Goal: Use online tool/utility: Utilize a website feature to perform a specific function

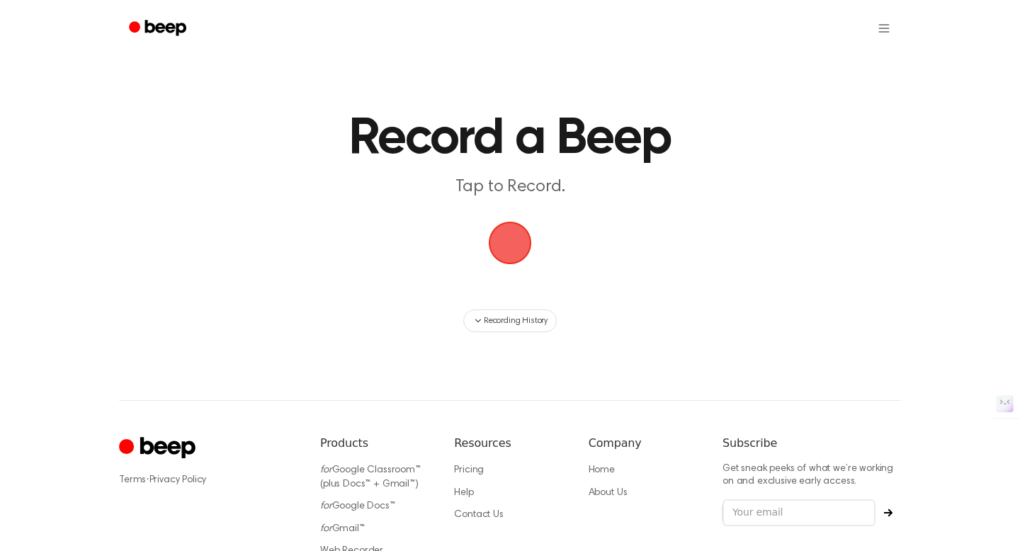
click at [517, 242] on span "button" at bounding box center [510, 243] width 40 height 40
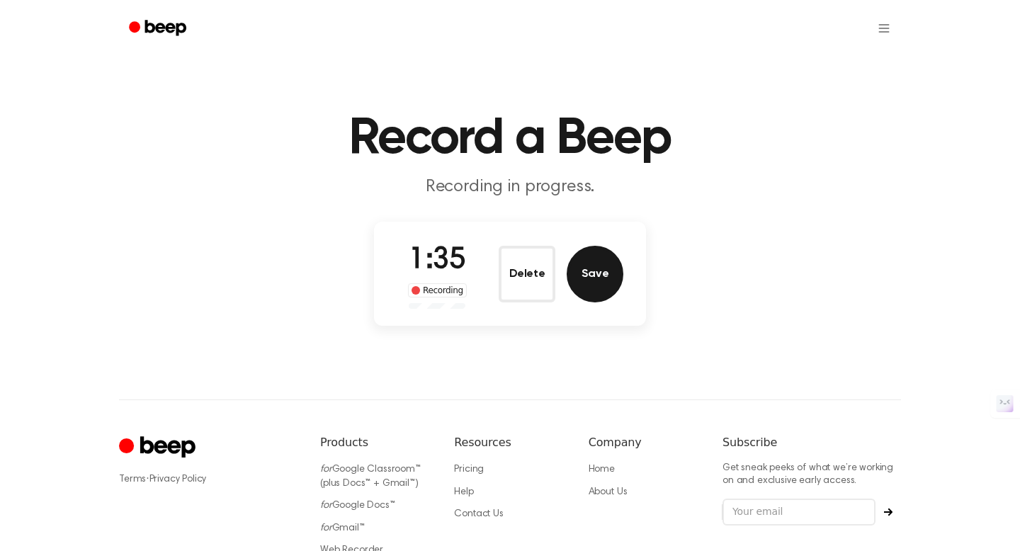
click at [591, 279] on button "Save" at bounding box center [595, 274] width 57 height 57
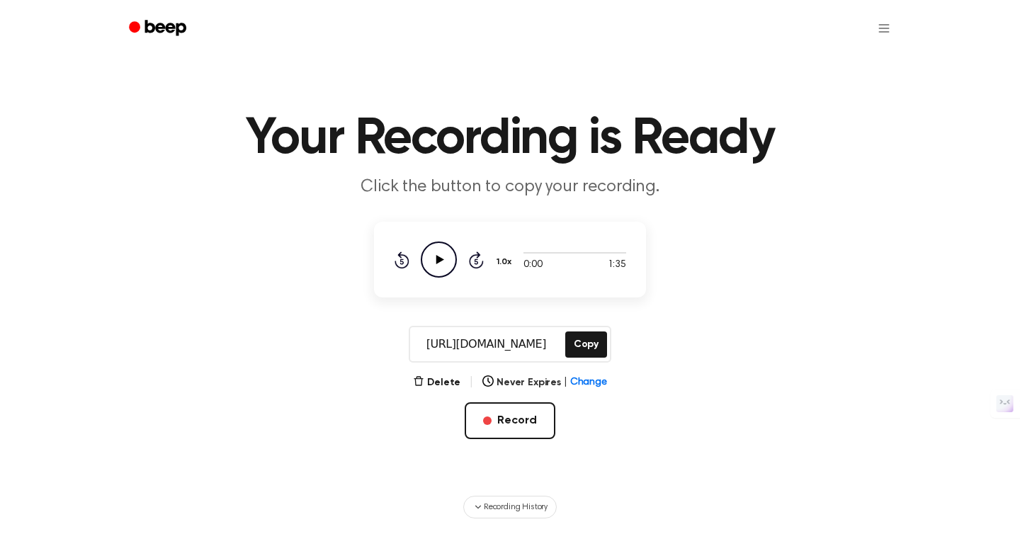
click at [446, 266] on icon "Play Audio" at bounding box center [439, 260] width 36 height 36
click at [599, 252] on div at bounding box center [575, 252] width 103 height 11
click at [435, 381] on button "Delete" at bounding box center [436, 383] width 47 height 15
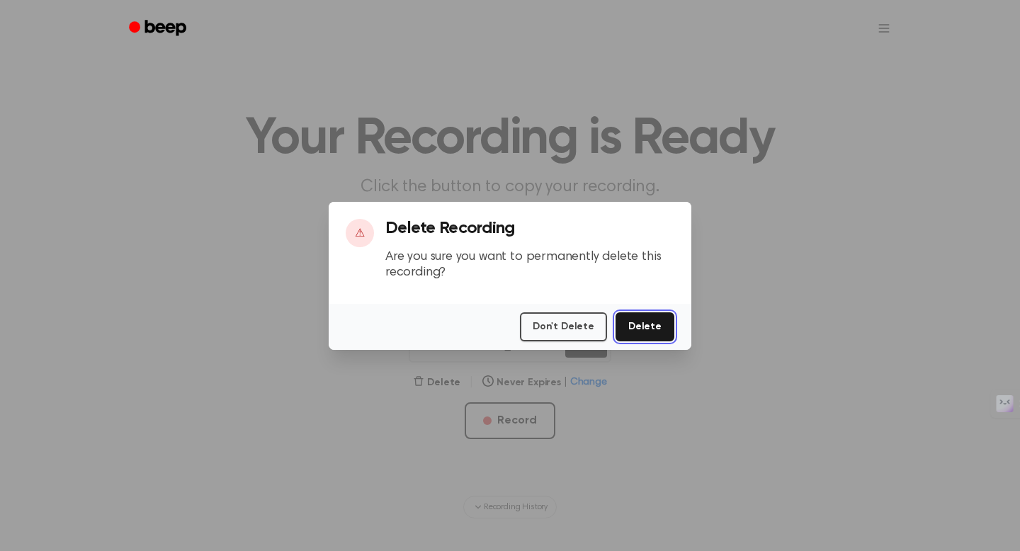
click at [653, 329] on button "Delete" at bounding box center [645, 326] width 59 height 29
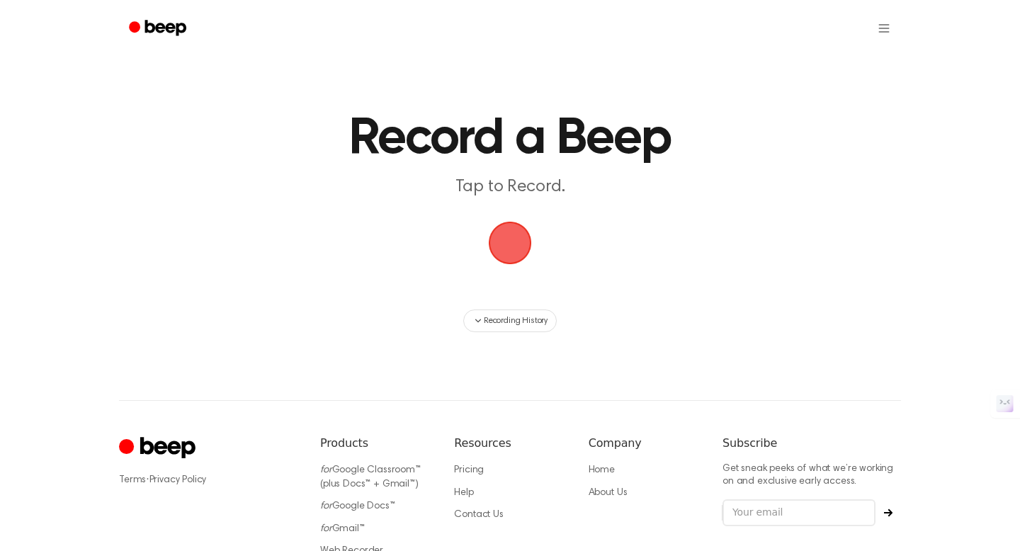
click at [514, 249] on span "button" at bounding box center [510, 243] width 40 height 40
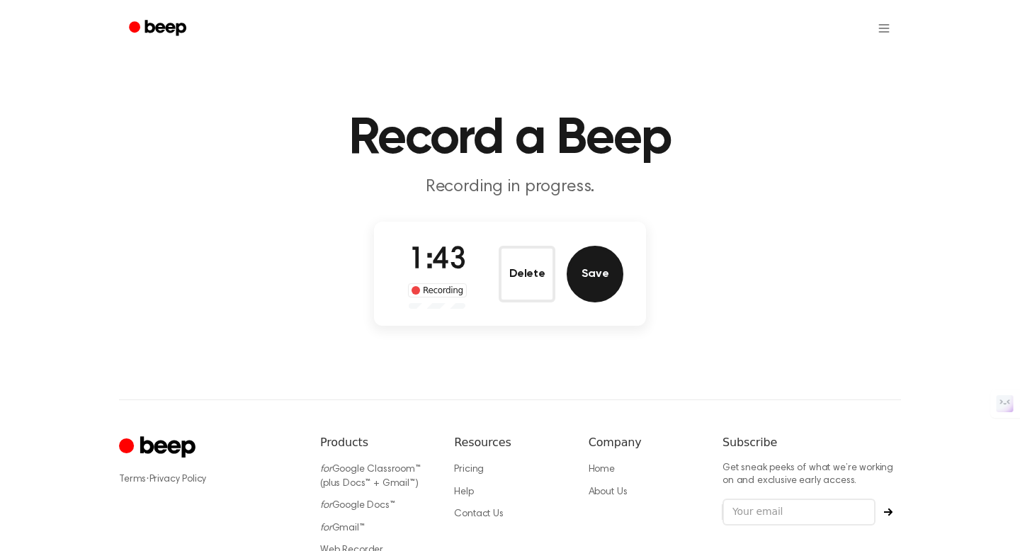
click at [591, 270] on button "Save" at bounding box center [595, 274] width 57 height 57
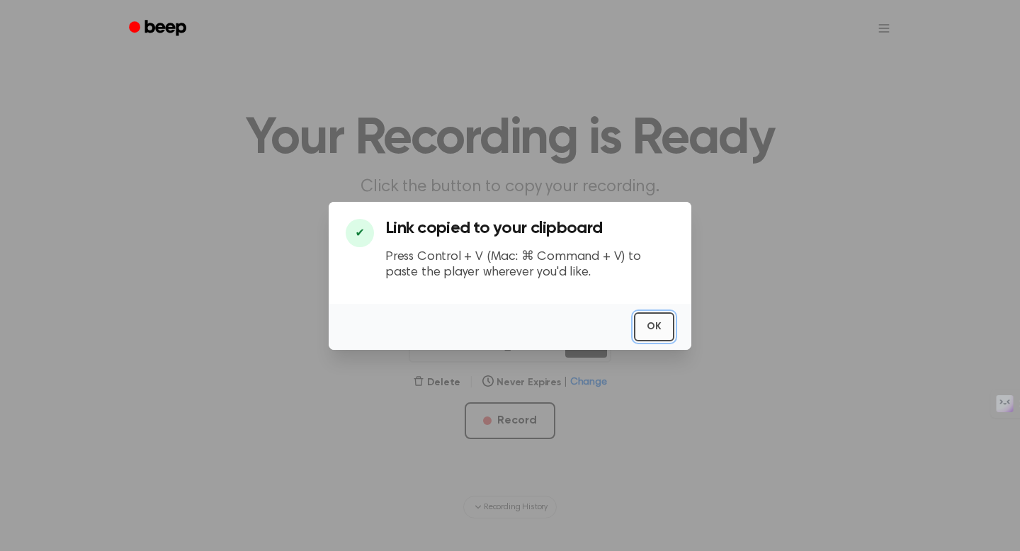
click at [648, 329] on button "OK" at bounding box center [654, 326] width 40 height 29
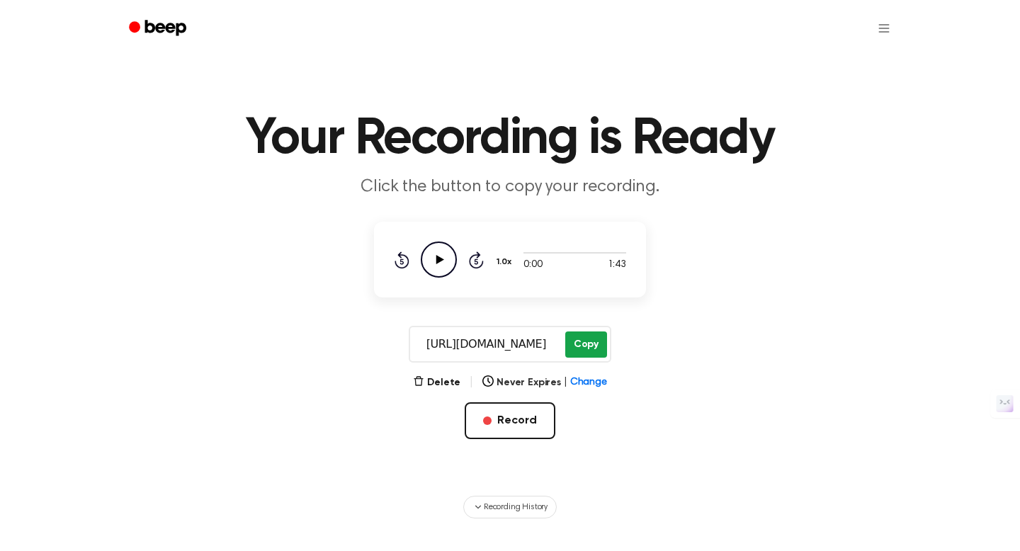
click at [577, 340] on button "Copy" at bounding box center [586, 345] width 42 height 26
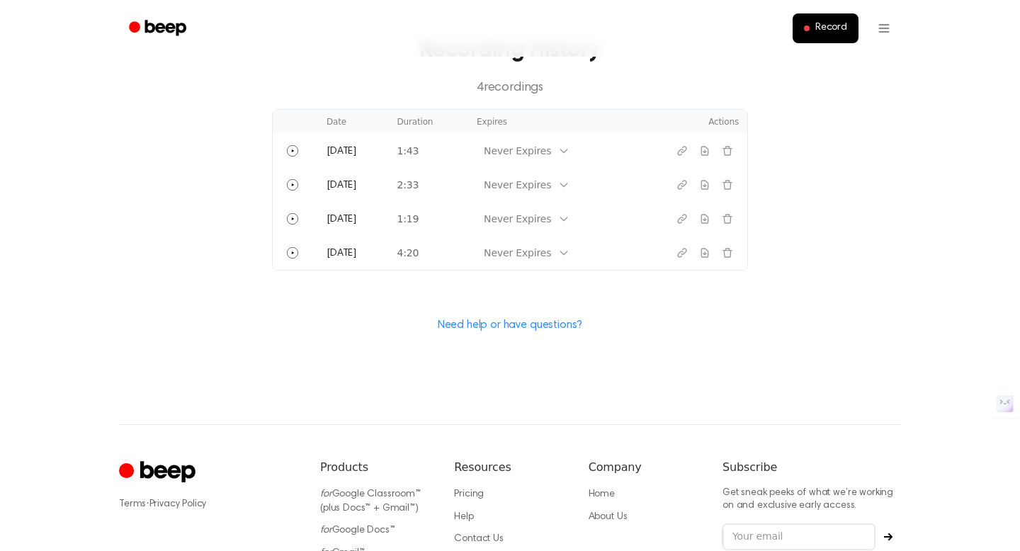
scroll to position [636, 0]
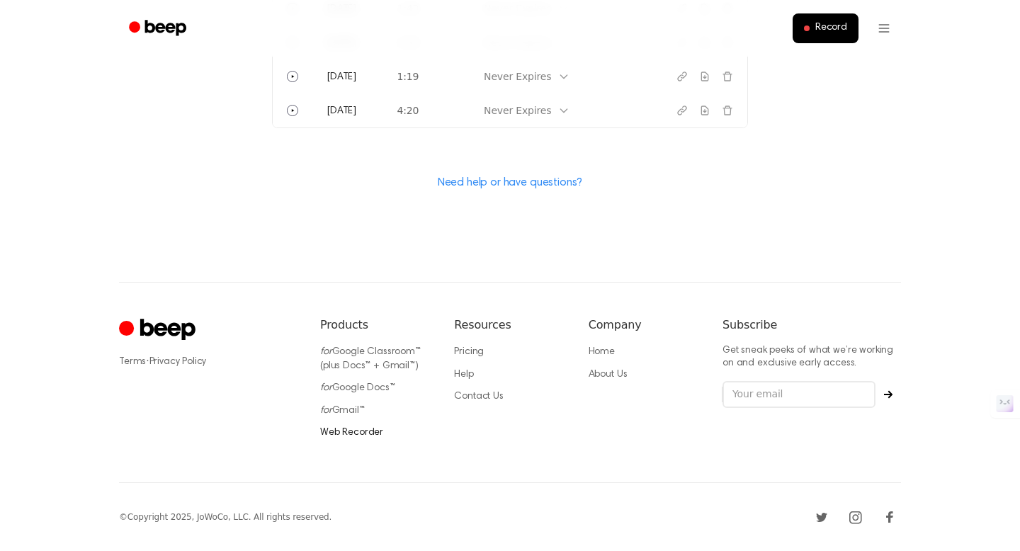
click at [355, 432] on link "Web Recorder" at bounding box center [351, 433] width 63 height 10
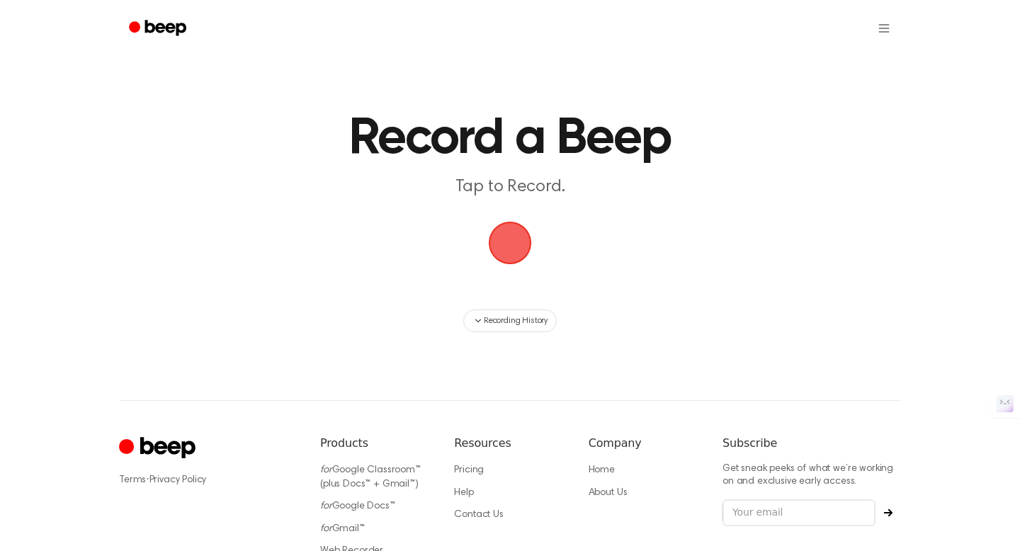
click at [517, 244] on span "button" at bounding box center [510, 243] width 43 height 43
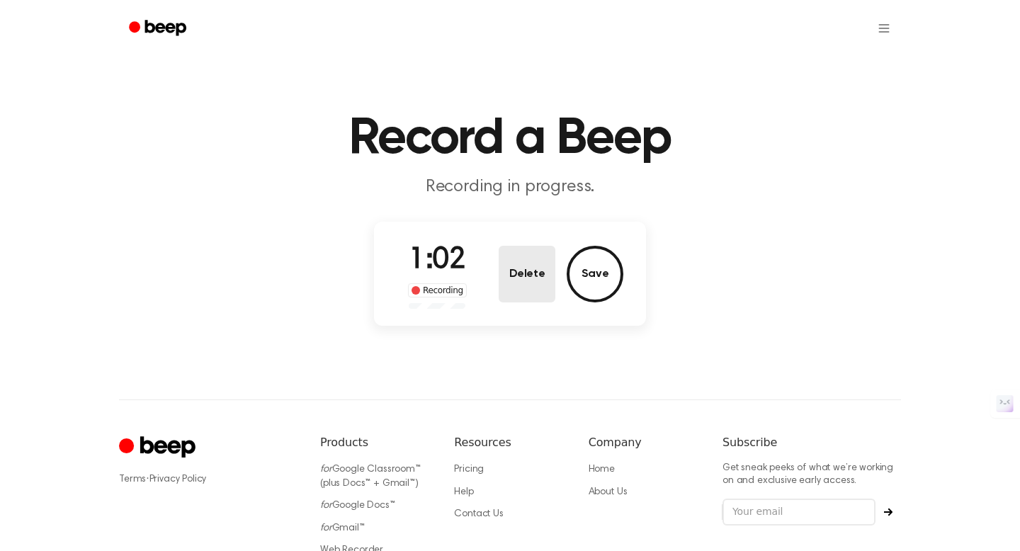
click at [534, 281] on button "Delete" at bounding box center [527, 274] width 57 height 57
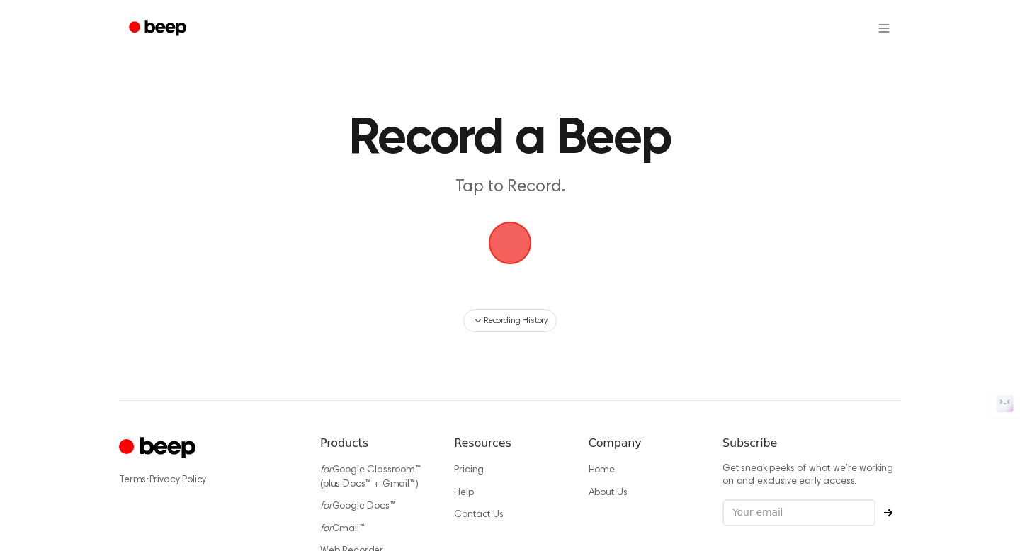
click at [508, 253] on span "button" at bounding box center [511, 243] width 46 height 46
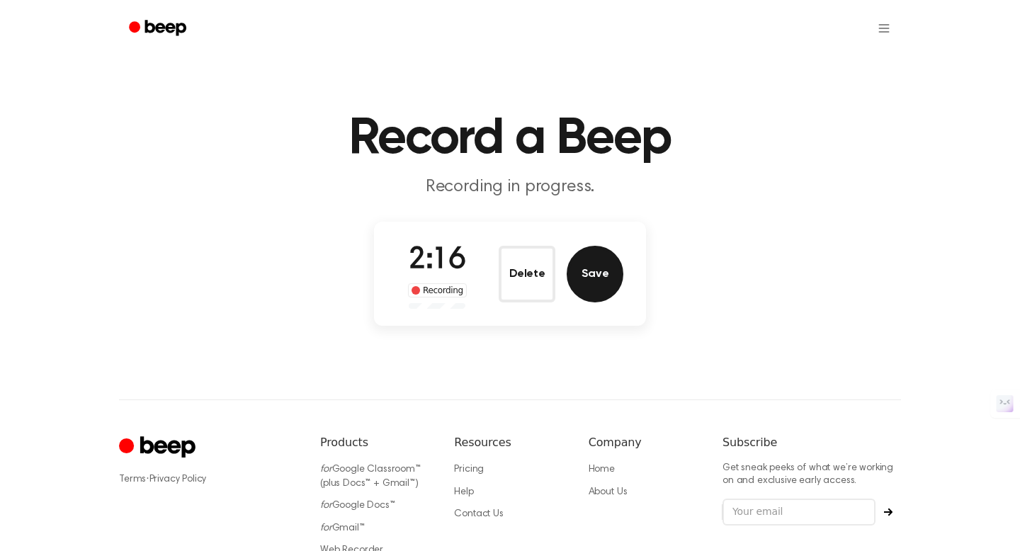
click at [598, 274] on button "Save" at bounding box center [595, 274] width 57 height 57
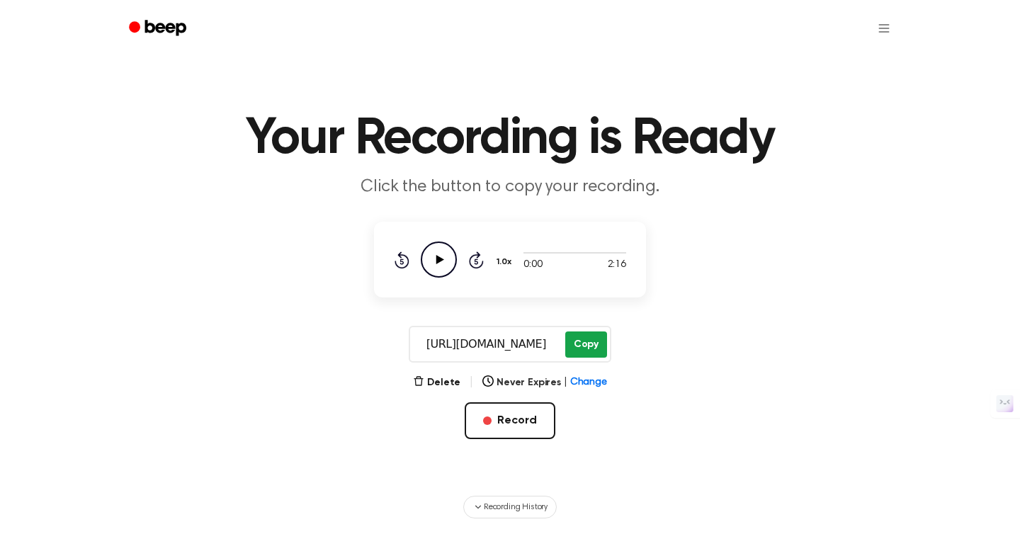
click at [594, 345] on button "Copy" at bounding box center [586, 345] width 42 height 26
click at [448, 377] on button "Delete" at bounding box center [436, 383] width 47 height 15
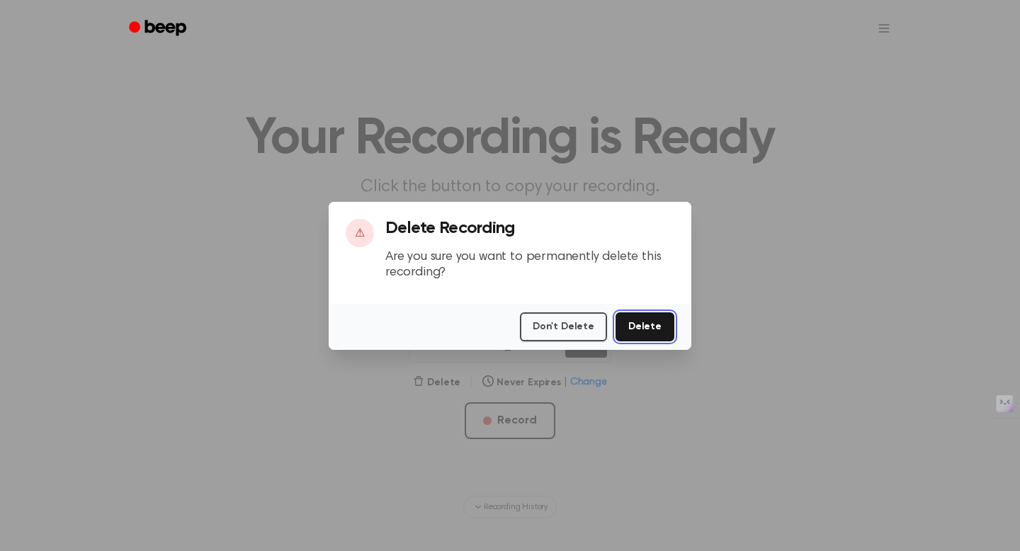
click at [655, 329] on button "Delete" at bounding box center [645, 326] width 59 height 29
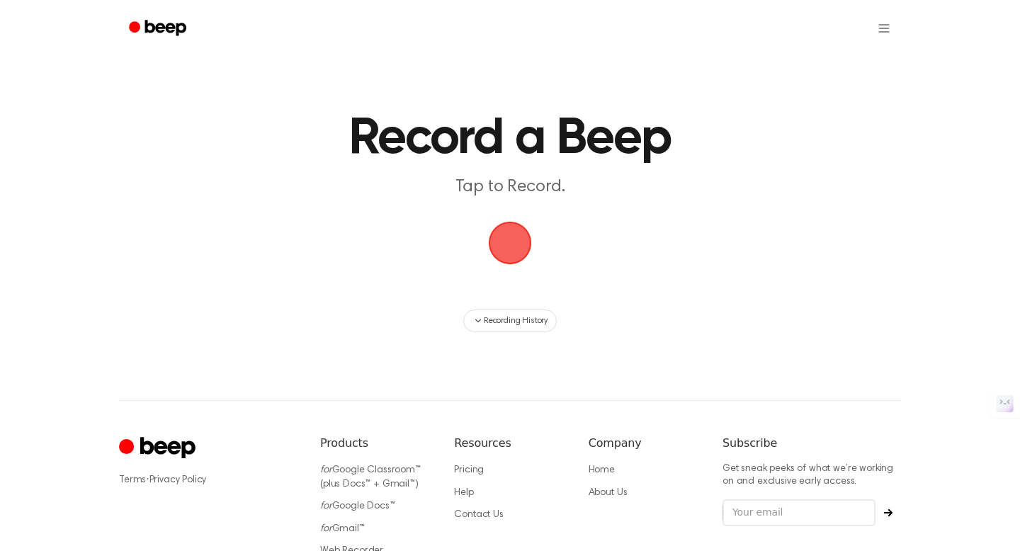
click at [512, 242] on span "button" at bounding box center [510, 242] width 79 height 79
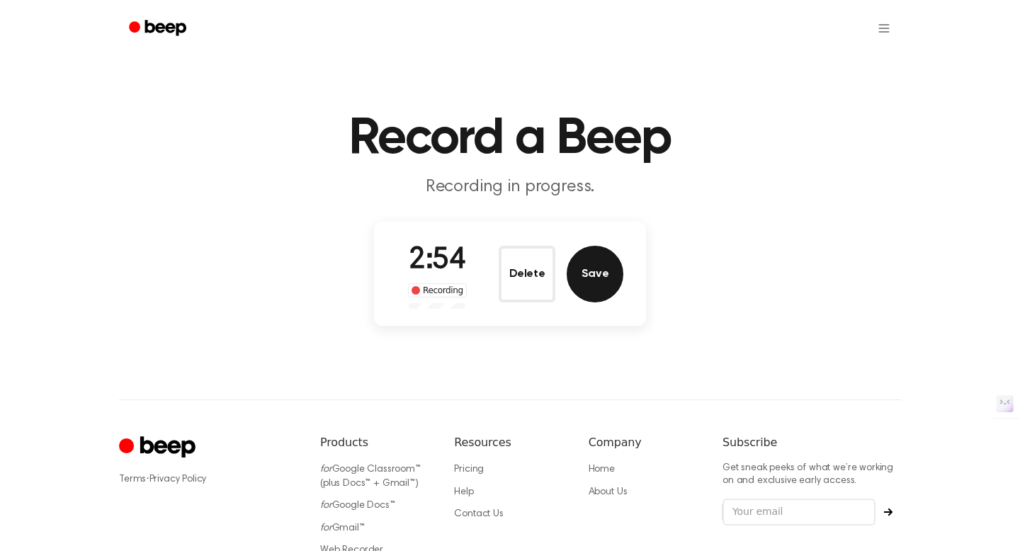
click at [577, 281] on button "Save" at bounding box center [595, 274] width 57 height 57
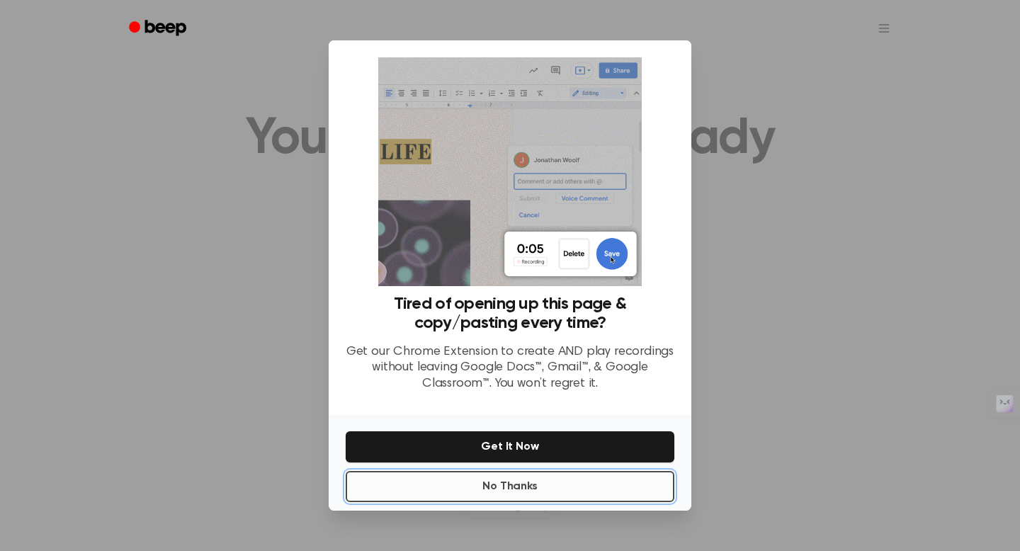
click at [541, 486] on button "No Thanks" at bounding box center [510, 486] width 329 height 31
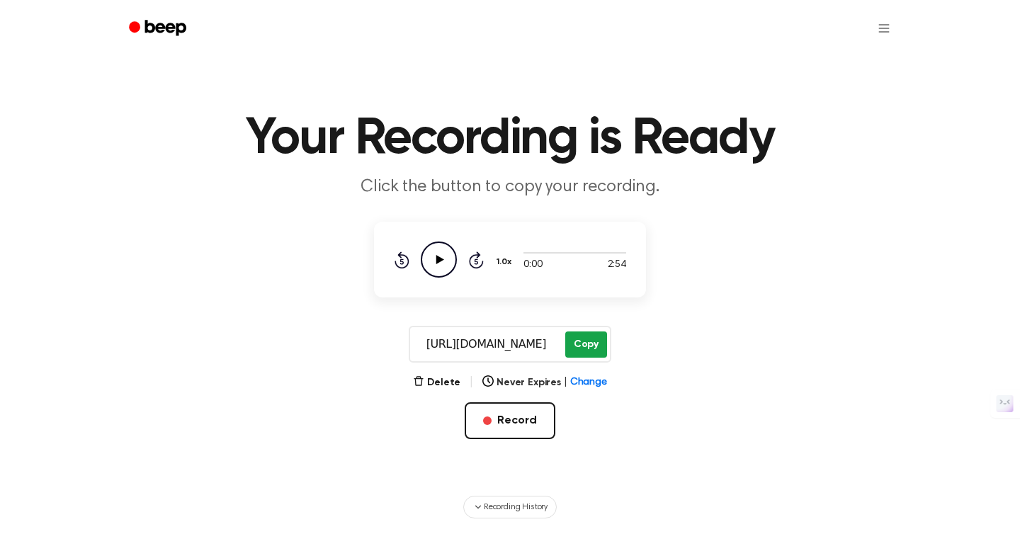
click at [593, 344] on button "Copy" at bounding box center [586, 345] width 42 height 26
click at [439, 259] on icon at bounding box center [440, 259] width 8 height 9
